Goal: Check status: Check status

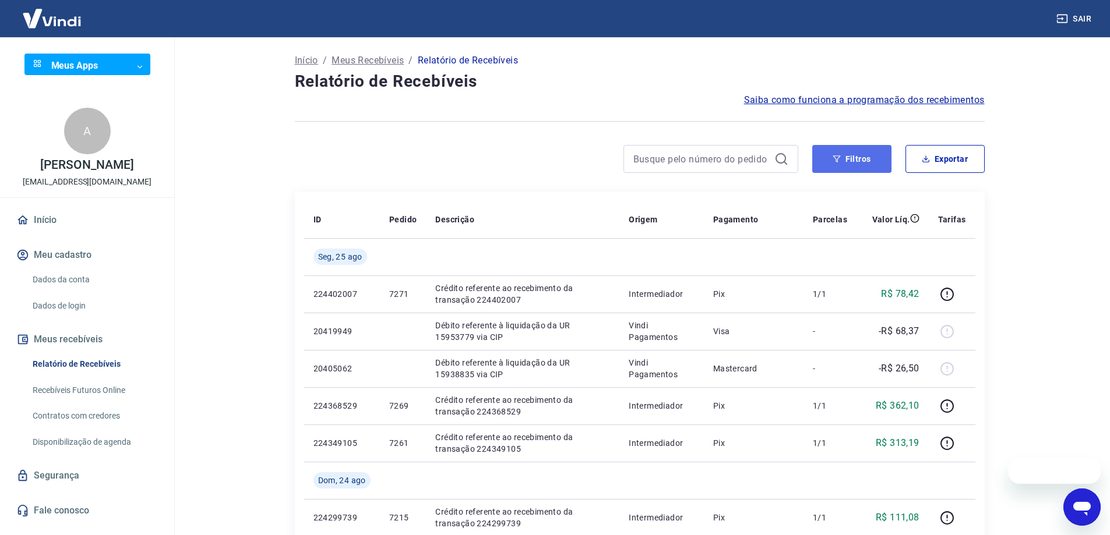
click at [854, 163] on button "Filtros" at bounding box center [851, 159] width 79 height 28
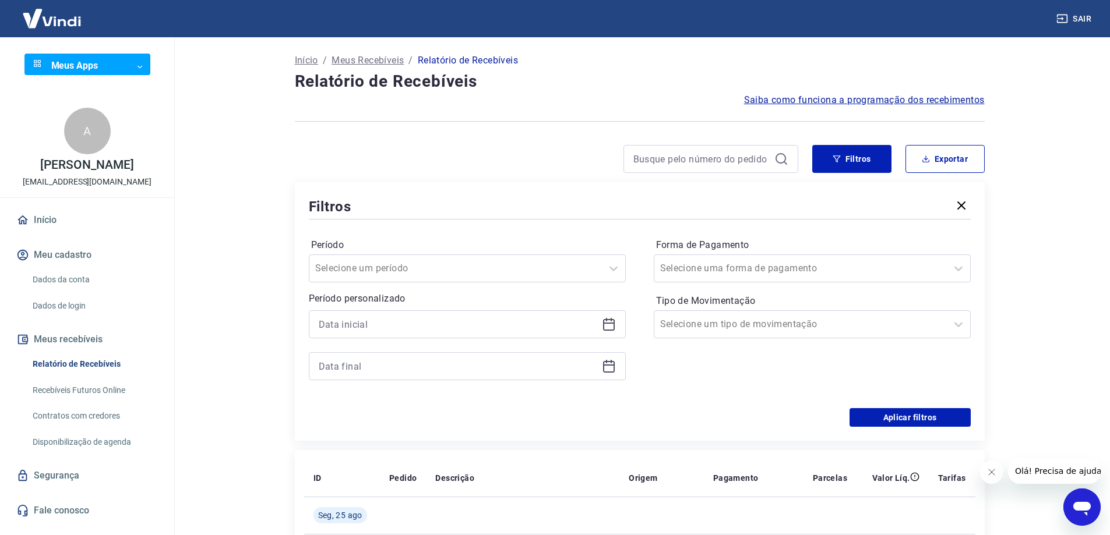
click at [513, 334] on div at bounding box center [467, 324] width 317 height 28
click at [602, 329] on icon at bounding box center [609, 324] width 14 height 14
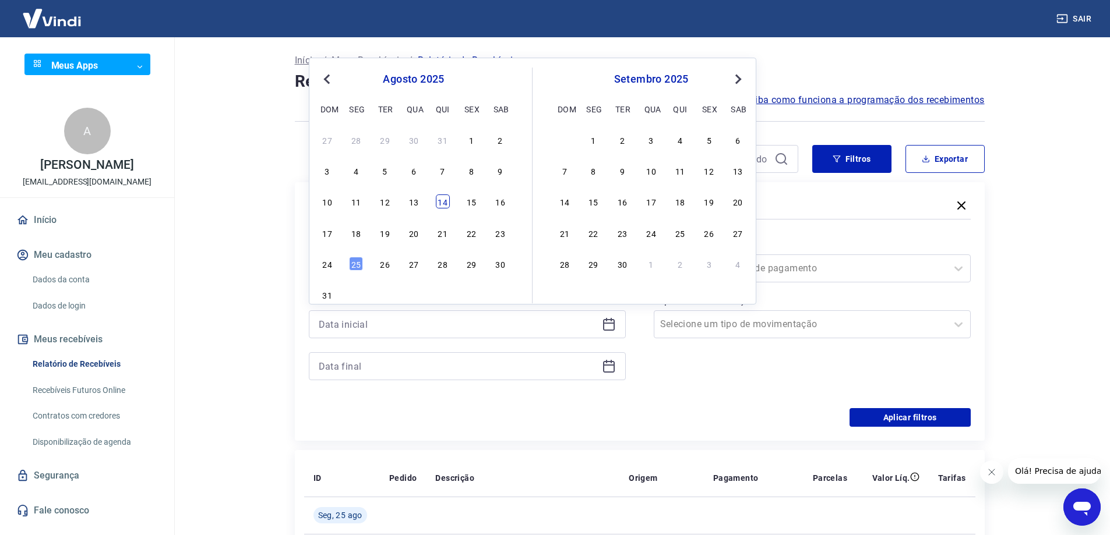
click at [444, 202] on div "14" at bounding box center [443, 202] width 14 height 14
type input "[DATE]"
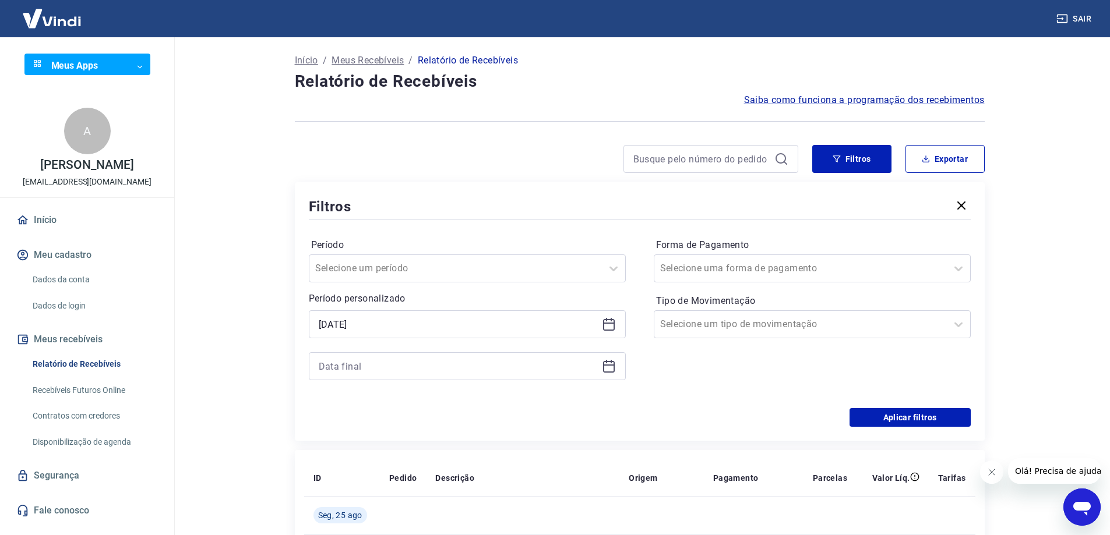
click at [605, 366] on icon at bounding box center [609, 366] width 14 height 14
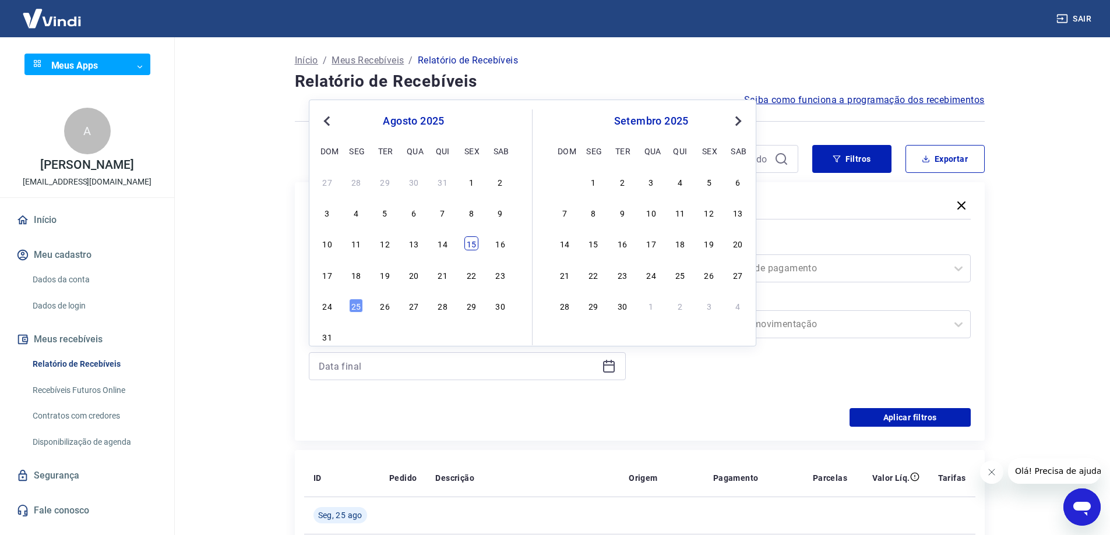
click at [474, 247] on div "15" at bounding box center [471, 244] width 14 height 14
type input "[DATE]"
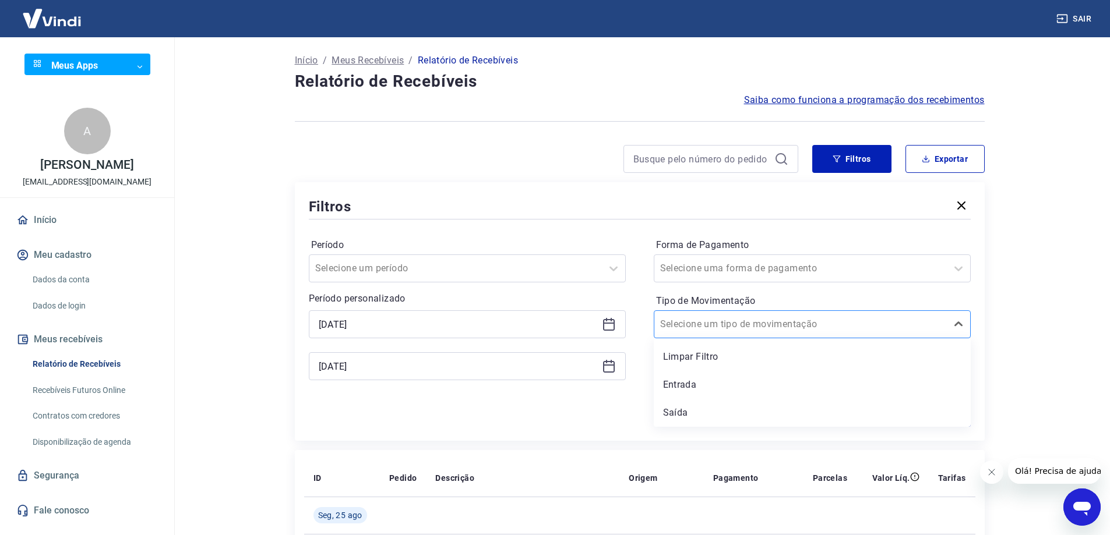
click at [821, 327] on div at bounding box center [800, 324] width 281 height 16
click at [768, 402] on div "Saída" at bounding box center [812, 412] width 317 height 23
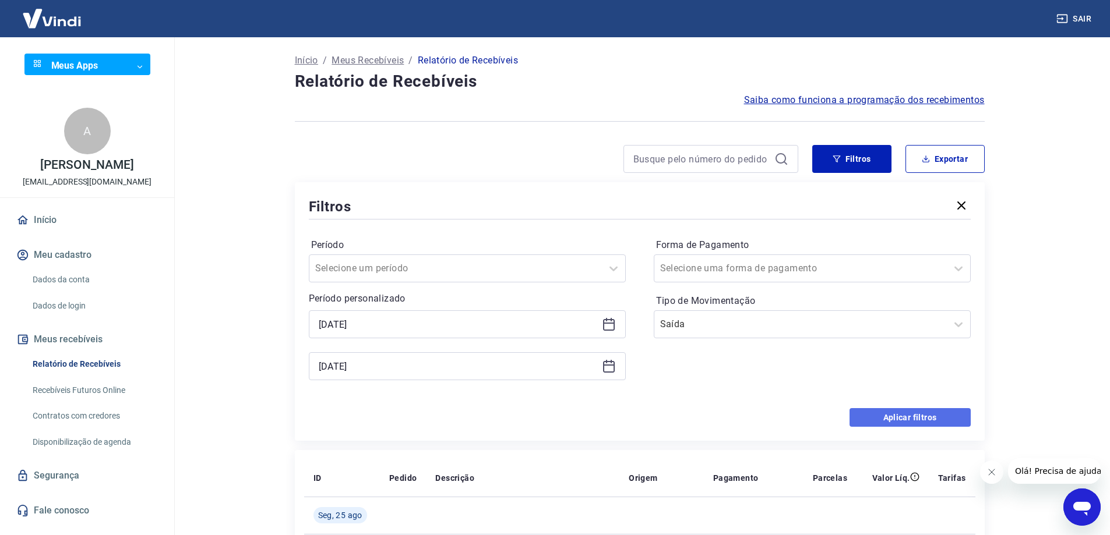
click at [918, 412] on button "Aplicar filtros" at bounding box center [909, 417] width 121 height 19
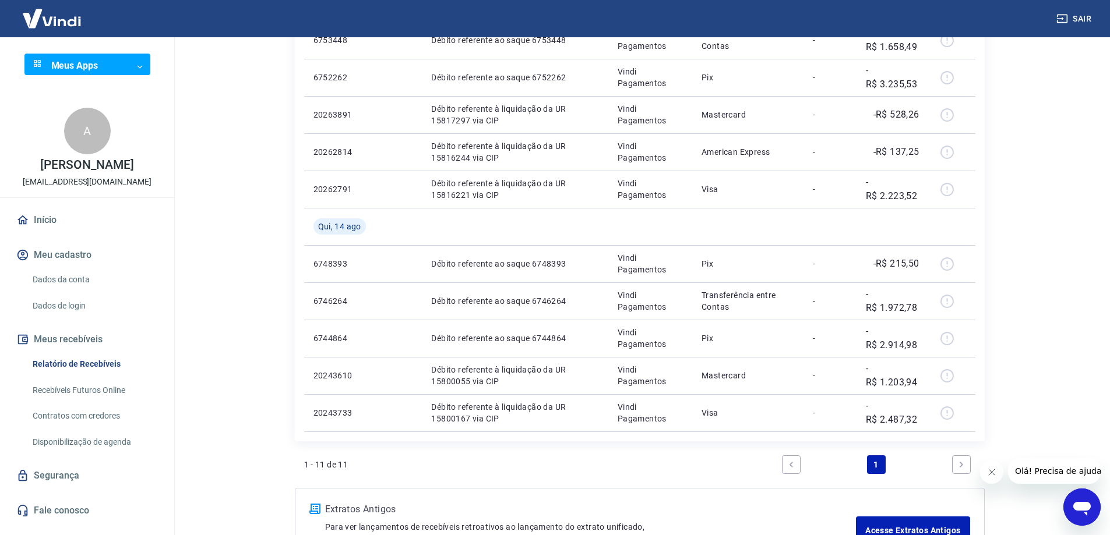
scroll to position [379, 0]
